Goal: Transaction & Acquisition: Download file/media

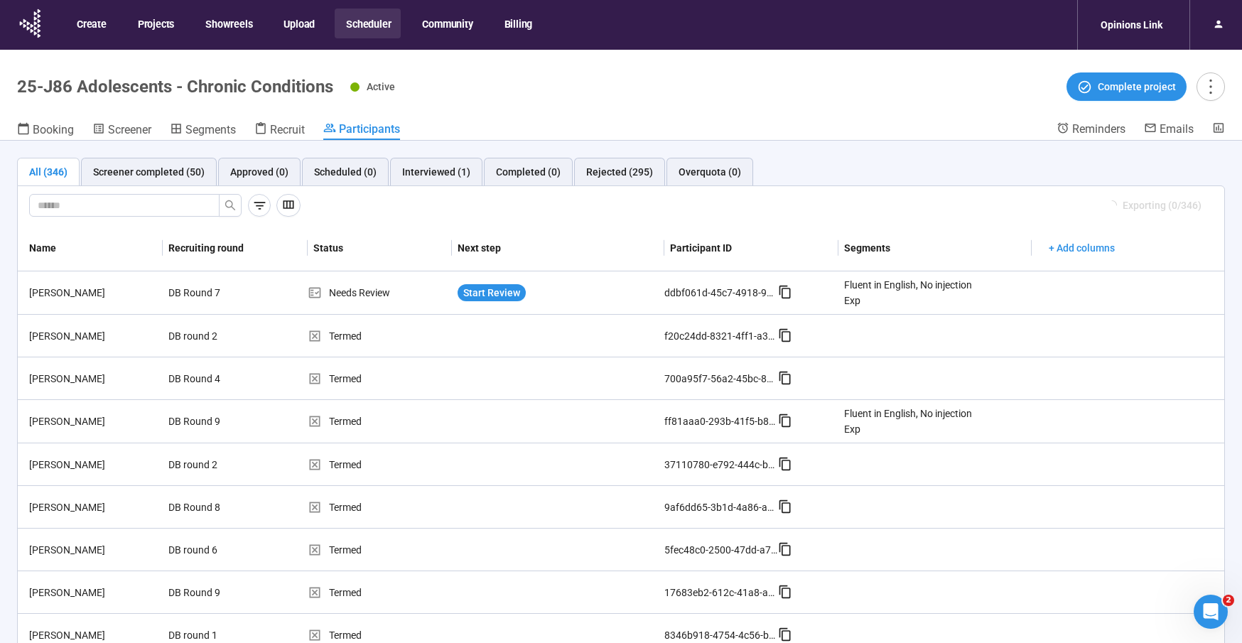
click at [364, 29] on button "Scheduler" at bounding box center [368, 24] width 66 height 30
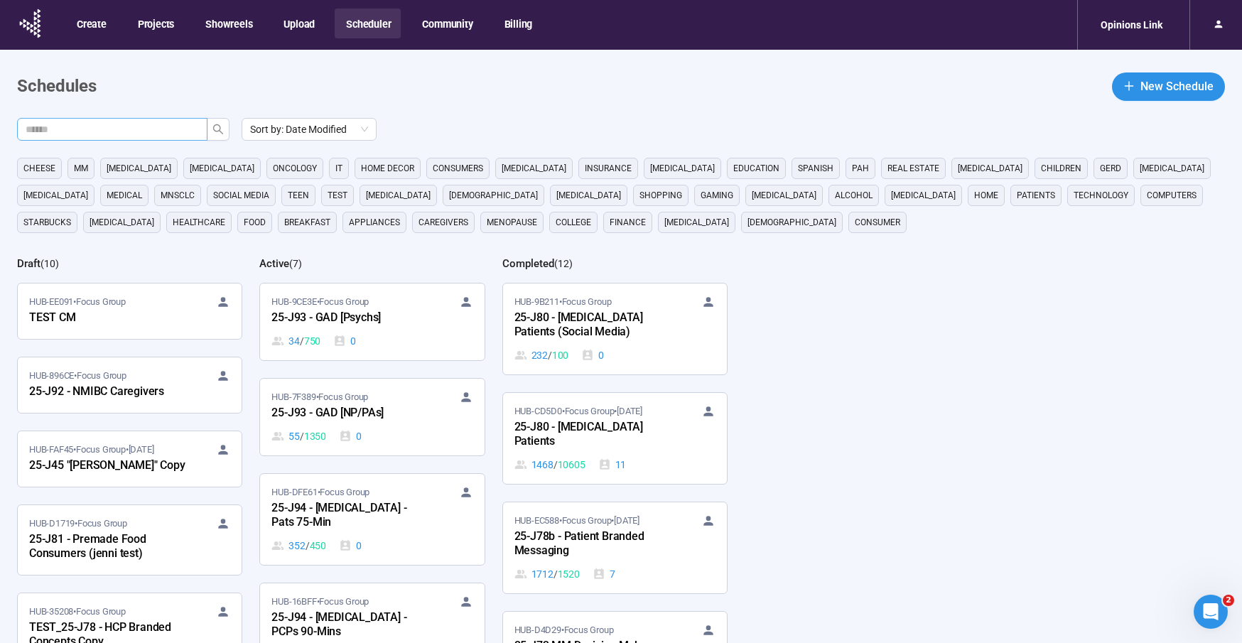
click at [137, 130] on input "text" at bounding box center [107, 130] width 162 height 16
click at [217, 131] on icon "search" at bounding box center [217, 129] width 11 height 11
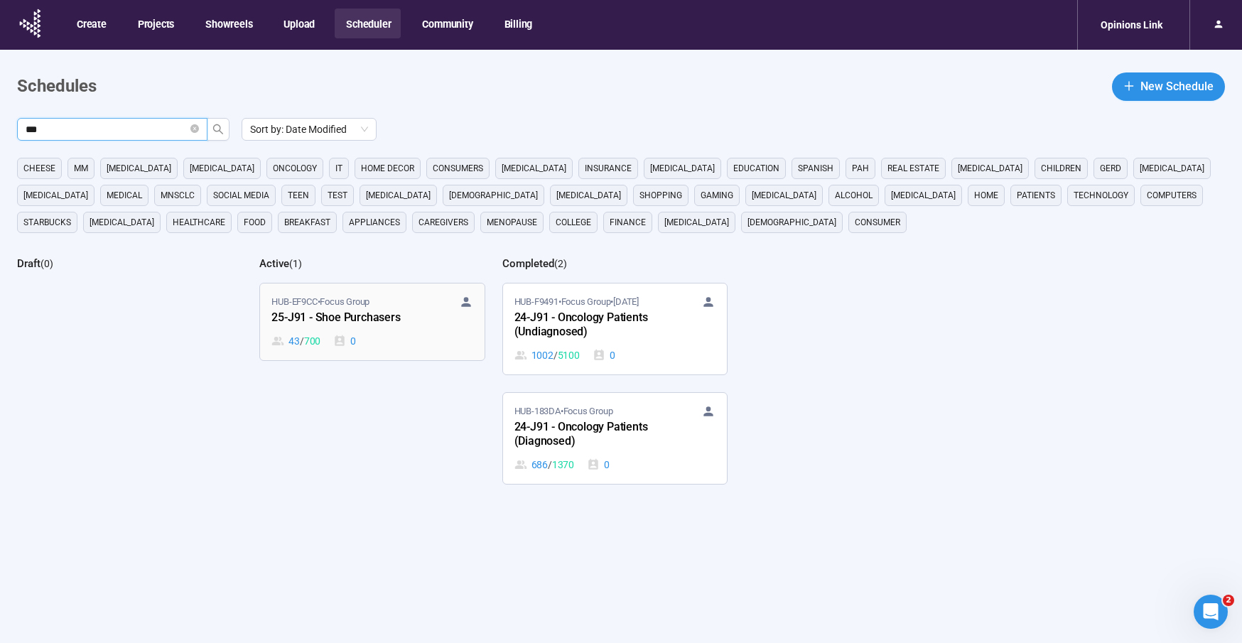
type input "***"
click at [369, 306] on span "HUB-EF9CC • Focus Group" at bounding box center [320, 302] width 98 height 14
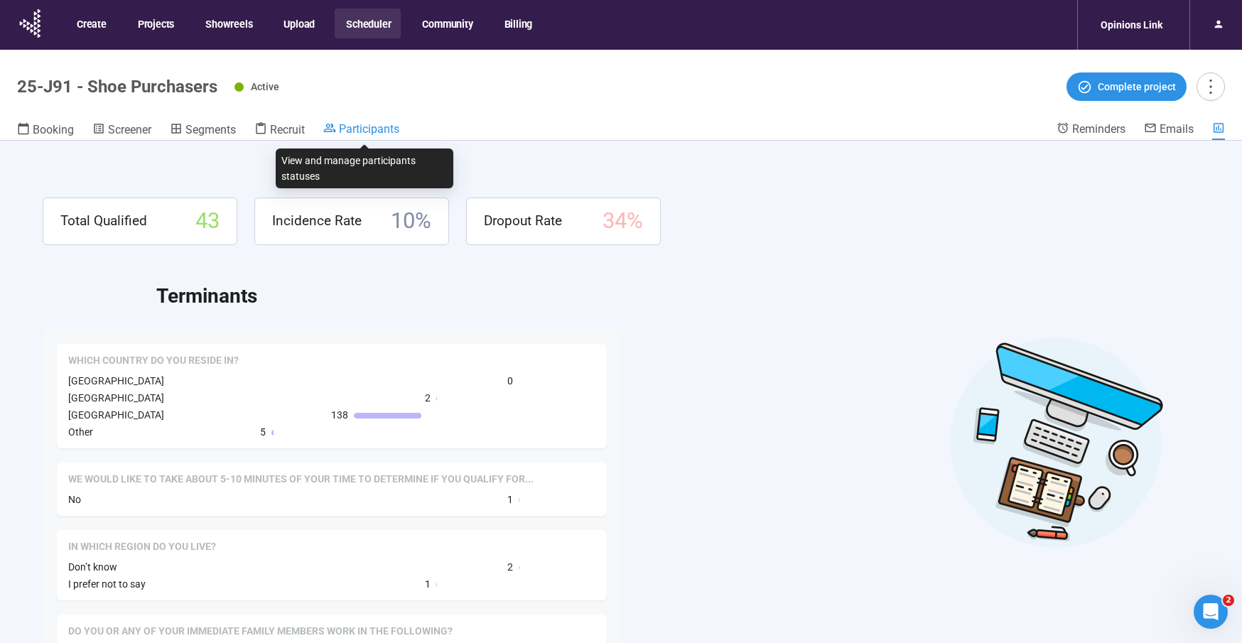
click at [382, 125] on span "Participants" at bounding box center [369, 129] width 60 height 14
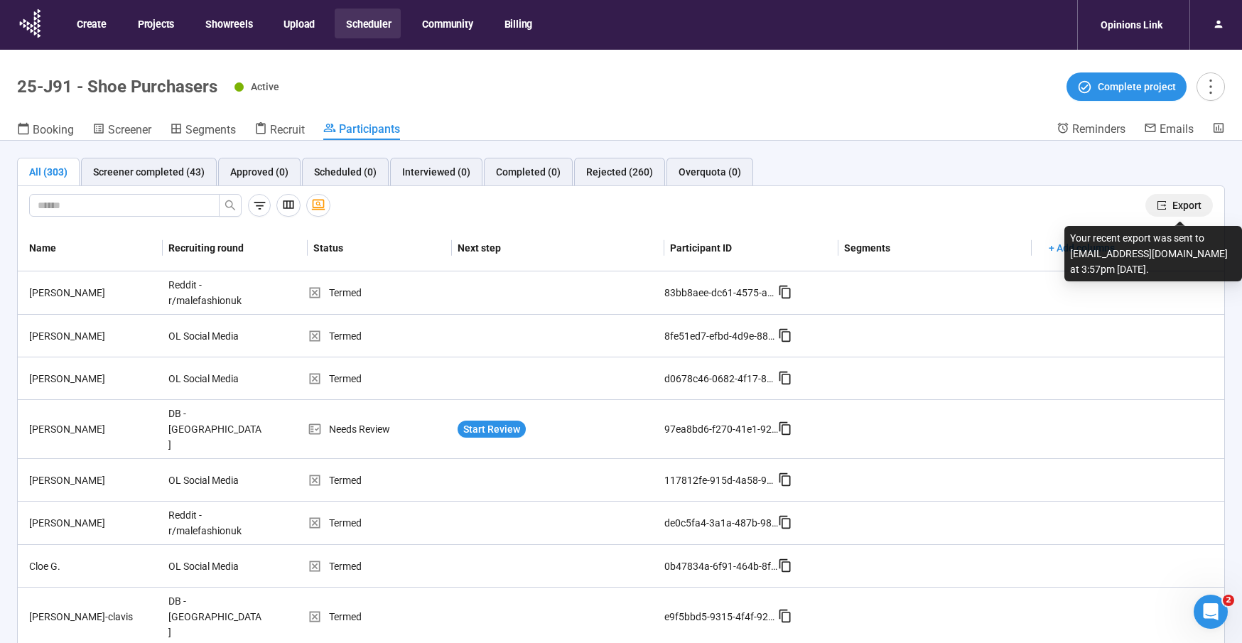
click at [1181, 208] on span "Export" at bounding box center [1187, 206] width 29 height 16
